Goal: Information Seeking & Learning: Learn about a topic

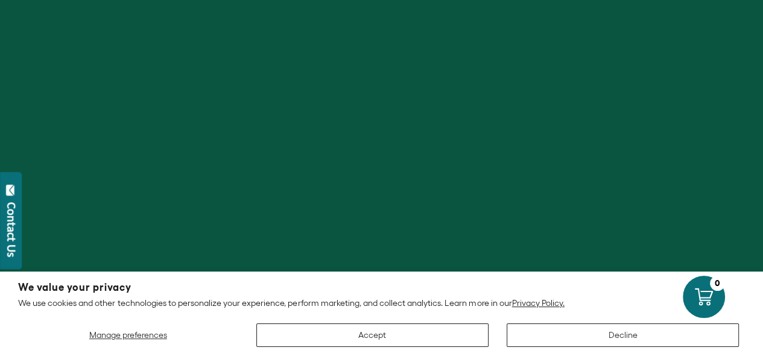
click at [393, 323] on div "Manage preferences Accept Decline" at bounding box center [381, 330] width 727 height 33
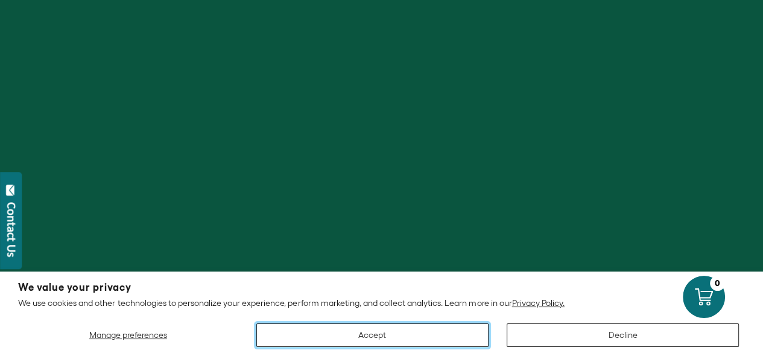
click at [428, 338] on button "Accept" at bounding box center [372, 335] width 232 height 24
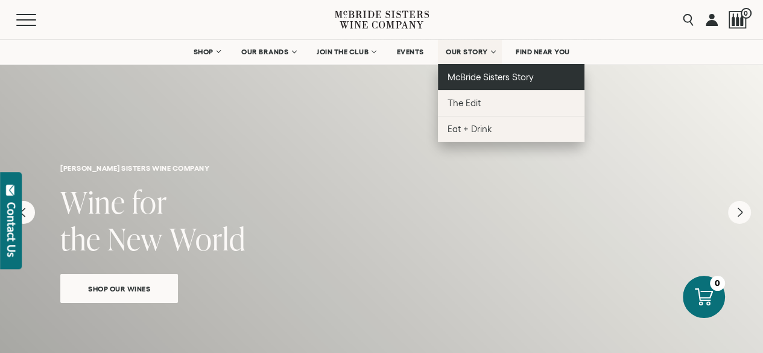
click at [511, 76] on span "McBride Sisters Story" at bounding box center [491, 77] width 86 height 10
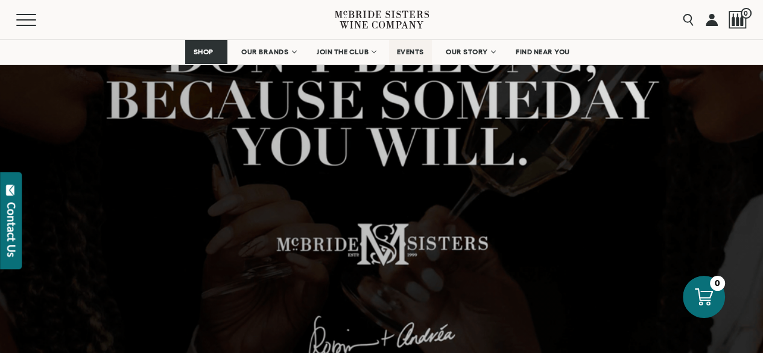
scroll to position [226, 0]
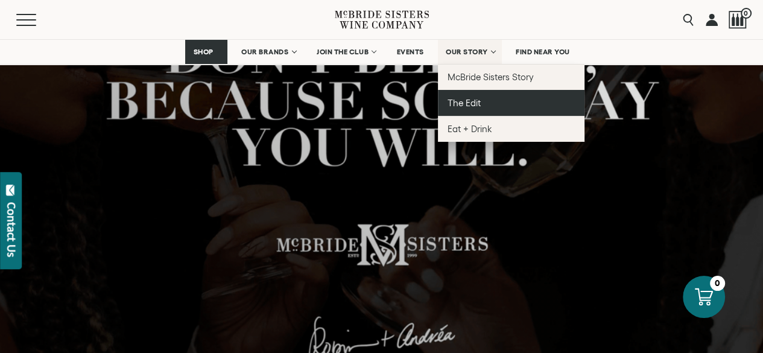
click at [489, 96] on link "The Edit" at bounding box center [511, 103] width 147 height 26
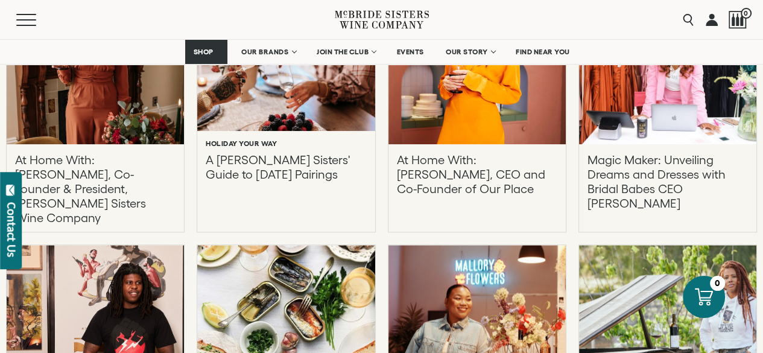
scroll to position [1246, 0]
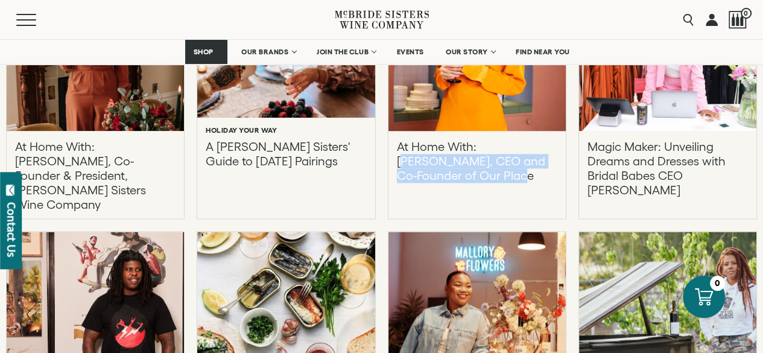
drag, startPoint x: 569, startPoint y: 148, endPoint x: 484, endPoint y: 145, distance: 85.1
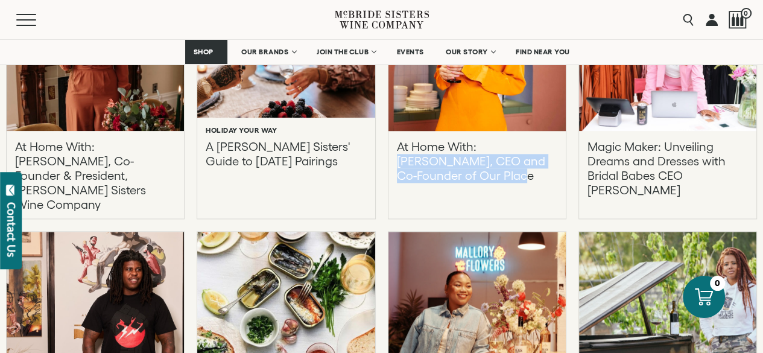
drag, startPoint x: 569, startPoint y: 140, endPoint x: 478, endPoint y: 139, distance: 91.7
copy p "[PERSON_NAME], CEO and Co-Founder of Our Place"
